Goal: Check status: Check status

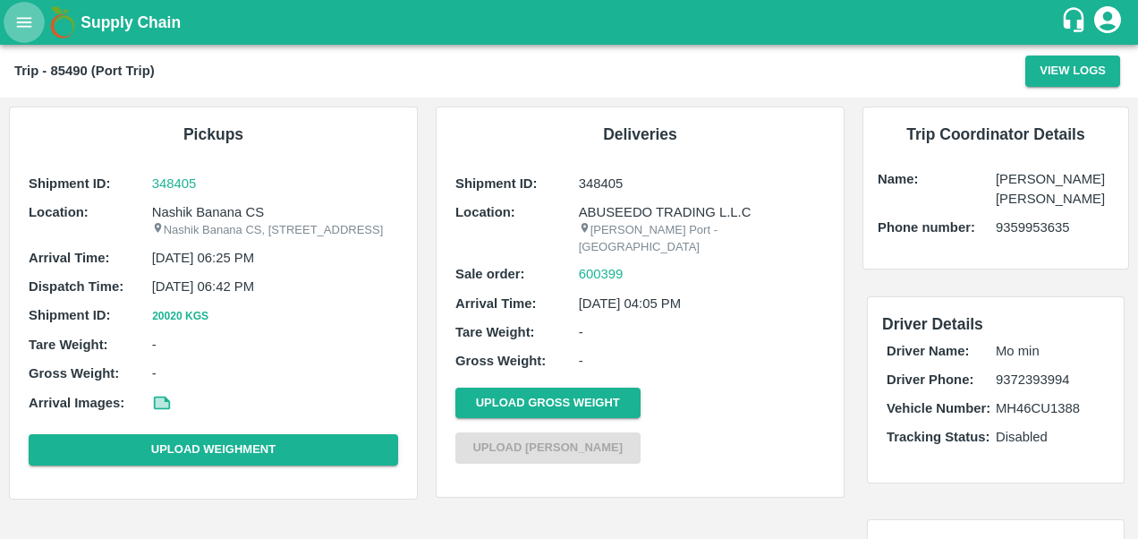
click at [32, 18] on icon "open drawer" at bounding box center [24, 23] width 20 height 20
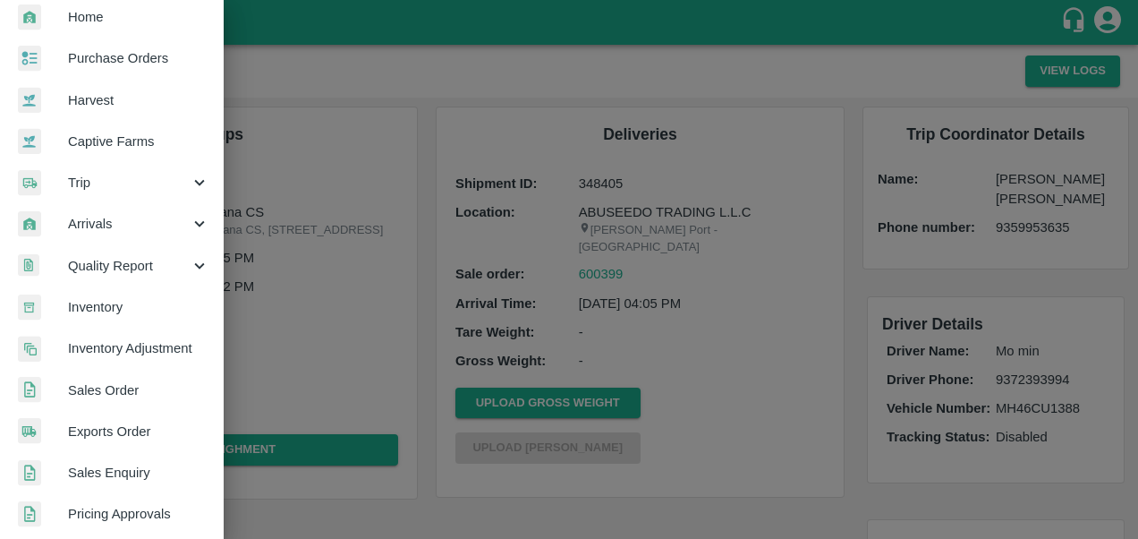
scroll to position [64, 0]
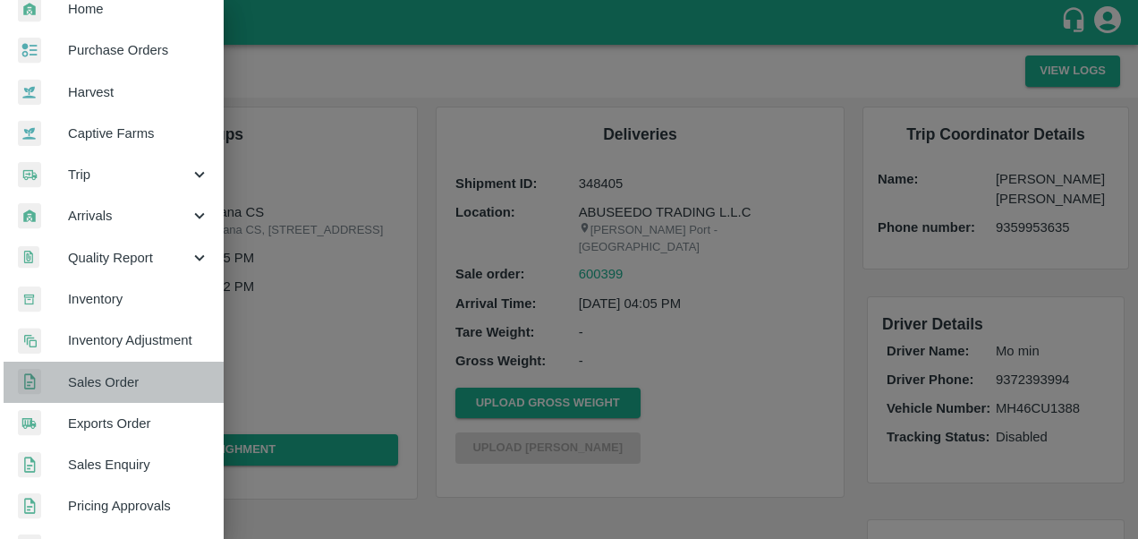
click at [120, 381] on span "Sales Order" at bounding box center [138, 382] width 141 height 20
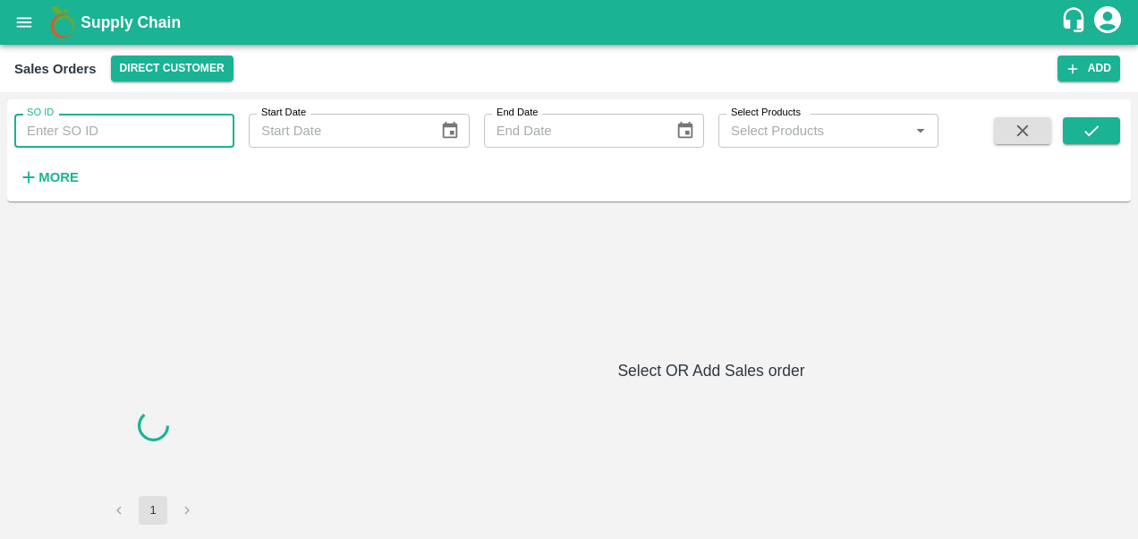
click at [119, 130] on input "SO ID" at bounding box center [124, 131] width 220 height 34
paste input "598562"
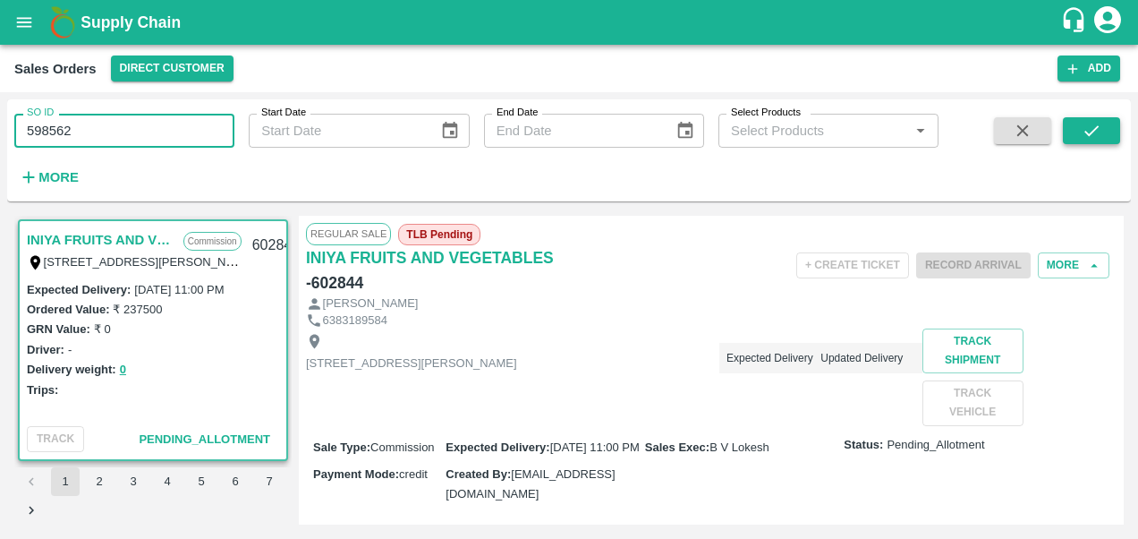
type input "598562"
click at [1092, 140] on icon "submit" at bounding box center [1092, 131] width 20 height 20
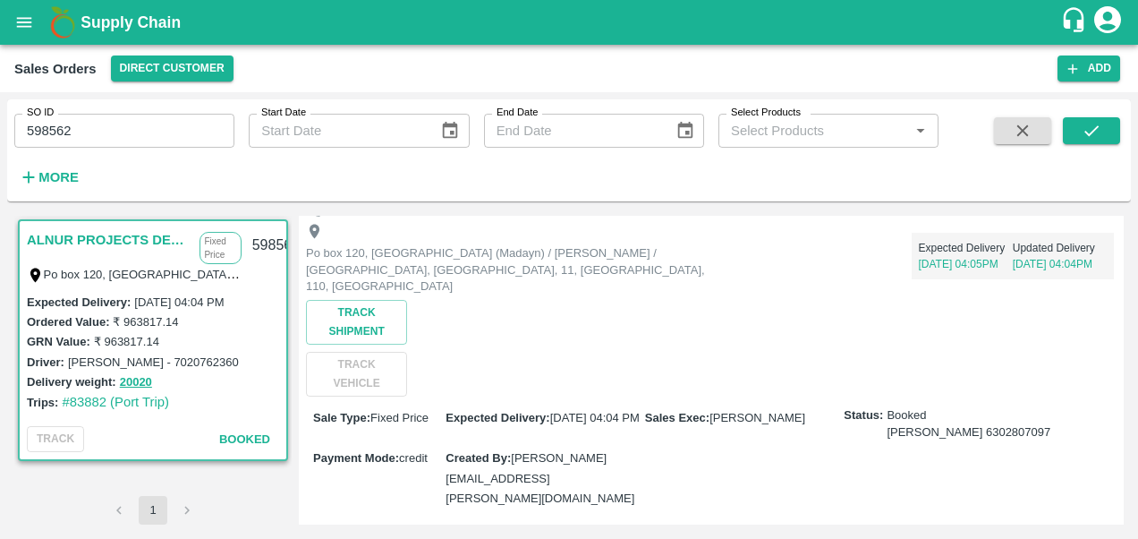
scroll to position [107, 0]
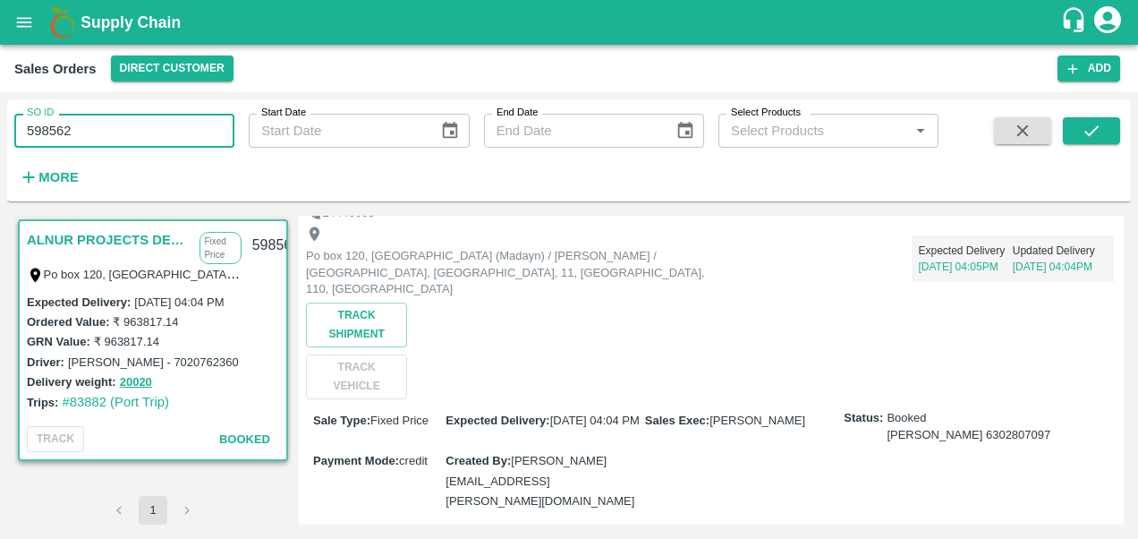
click at [120, 125] on input "598562" at bounding box center [124, 131] width 220 height 34
paste input "text"
click at [1095, 132] on icon "submit" at bounding box center [1092, 131] width 20 height 20
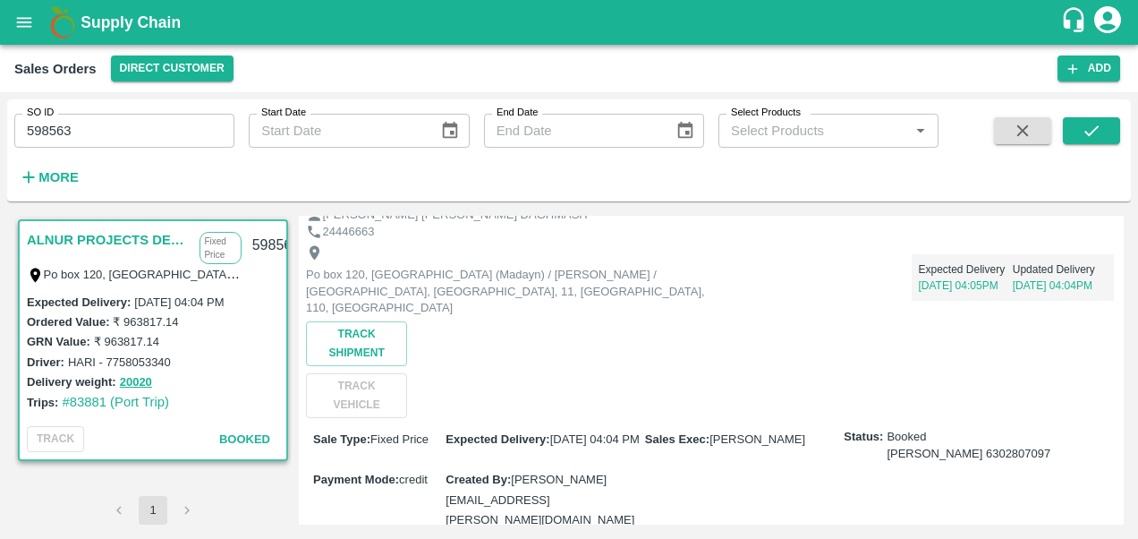
scroll to position [89, 0]
click at [159, 133] on input "598563" at bounding box center [124, 131] width 220 height 34
paste input "text"
click at [1091, 127] on icon "submit" at bounding box center [1092, 131] width 20 height 20
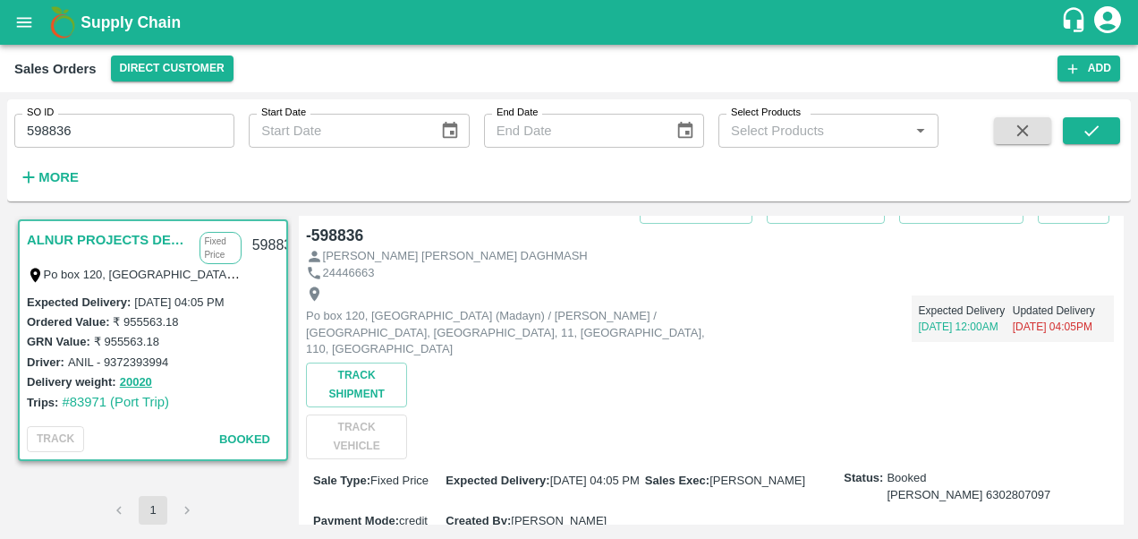
scroll to position [48, 0]
click at [131, 136] on input "598836" at bounding box center [124, 131] width 220 height 34
paste input "text"
type input "599095"
click at [1085, 135] on icon "submit" at bounding box center [1092, 131] width 20 height 20
